Goal: Check status: Check status

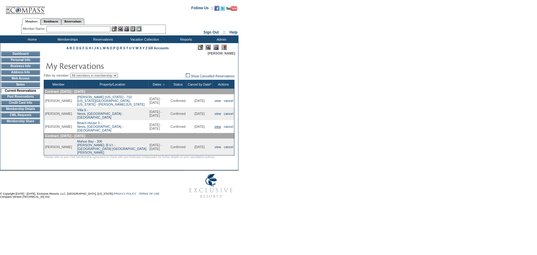
click at [216, 128] on link "view" at bounding box center [218, 127] width 6 height 4
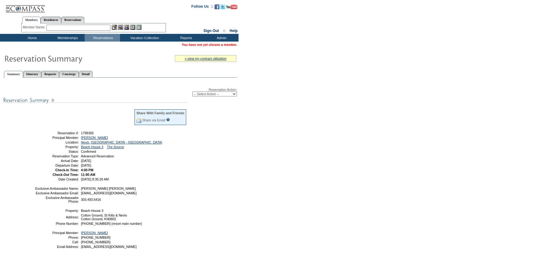
click at [89, 132] on span "1799365" at bounding box center [87, 133] width 13 height 4
copy span "1799365"
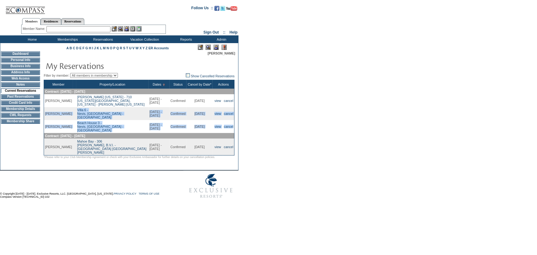
drag, startPoint x: 45, startPoint y: 114, endPoint x: 234, endPoint y: 128, distance: 189.6
click at [234, 128] on tbody "Member Property/Location Dates Status Cancel by Date* Actions Contract: [DATE] …" at bounding box center [139, 117] width 191 height 75
copy tbody "[PERSON_NAME] Villa 6 - [GEOGRAPHIC_DATA], [GEOGRAPHIC_DATA] - [GEOGRAPHIC_DATA…"
click at [220, 77] on link "Show Cancelled Reservations" at bounding box center [210, 76] width 49 height 4
